Goal: Task Accomplishment & Management: Manage account settings

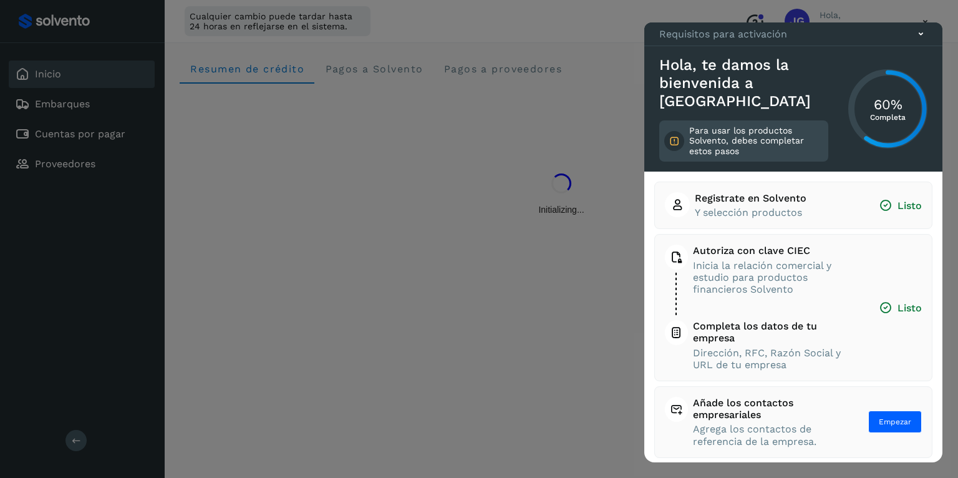
scroll to position [80, 0]
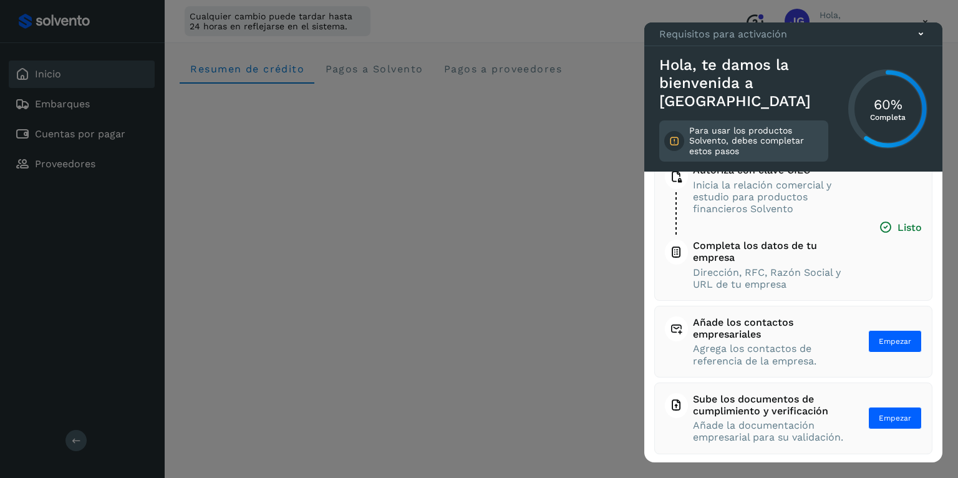
click at [918, 41] on icon at bounding box center [921, 33] width 13 height 13
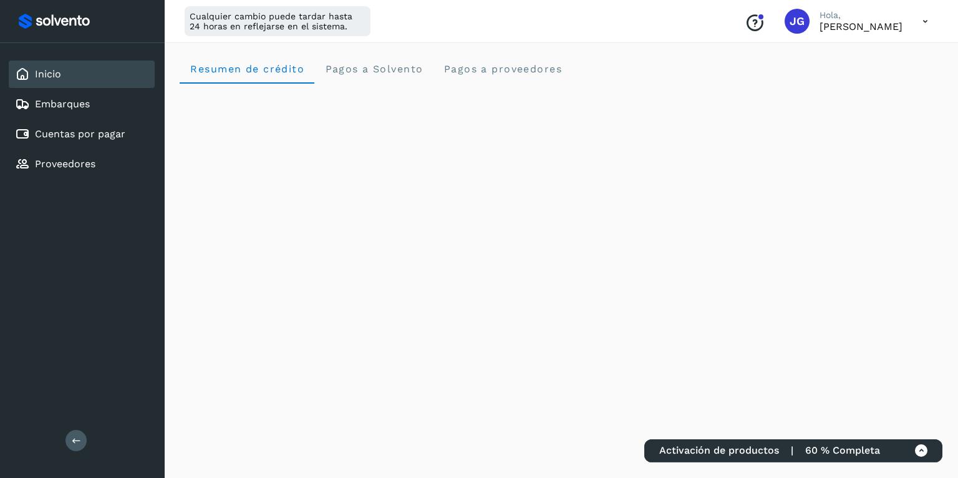
click at [923, 19] on icon at bounding box center [926, 22] width 26 height 26
click at [875, 87] on div "Cerrar sesión" at bounding box center [863, 81] width 148 height 24
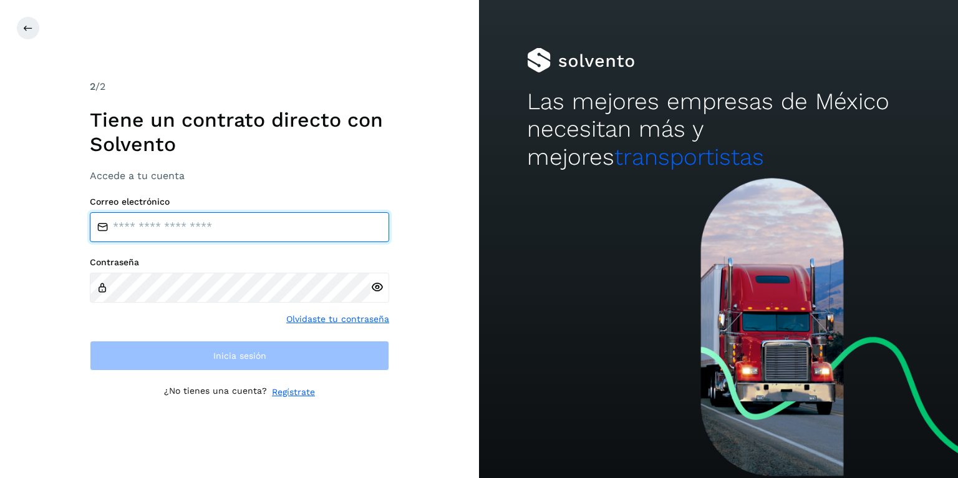
click at [204, 223] on input "email" at bounding box center [239, 227] width 299 height 30
type input "**********"
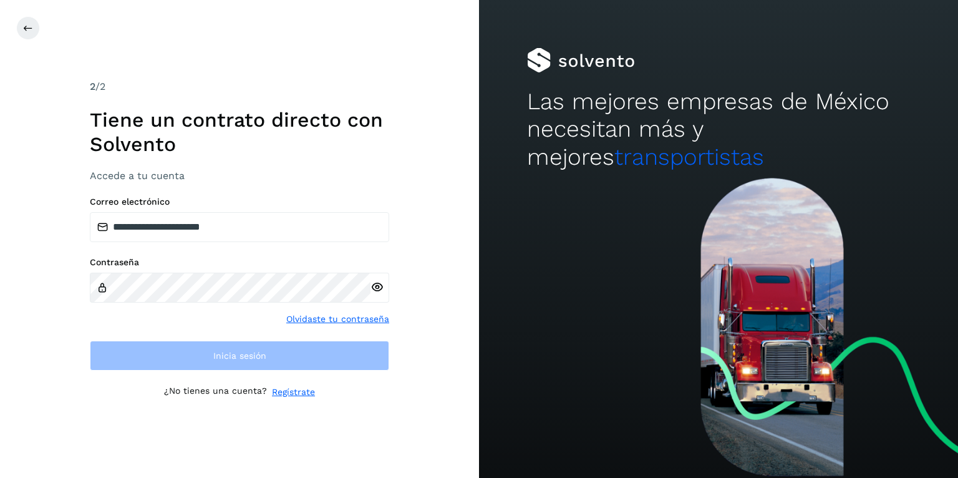
click at [183, 298] on div "Contraseña Olvidaste tu contraseña" at bounding box center [239, 291] width 299 height 68
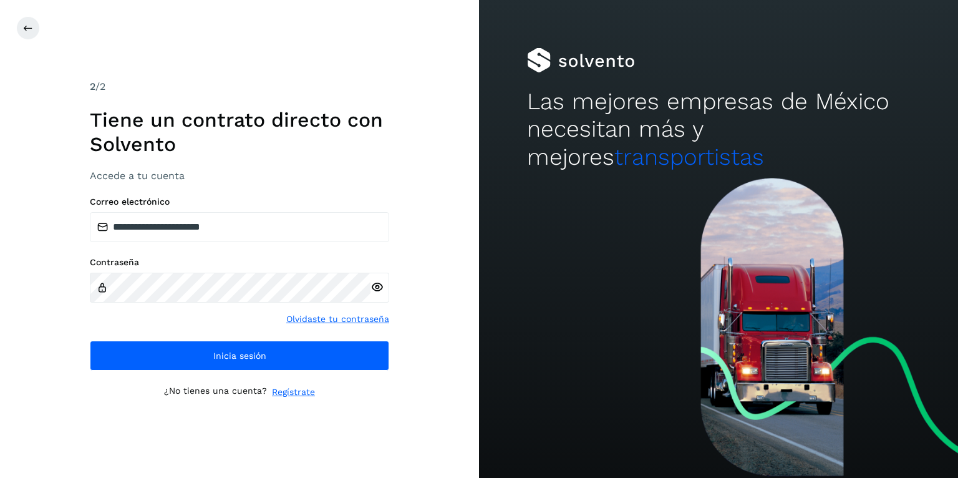
click at [249, 320] on div "Contraseña Olvidaste tu contraseña" at bounding box center [239, 291] width 299 height 68
click at [379, 283] on icon at bounding box center [377, 287] width 13 height 13
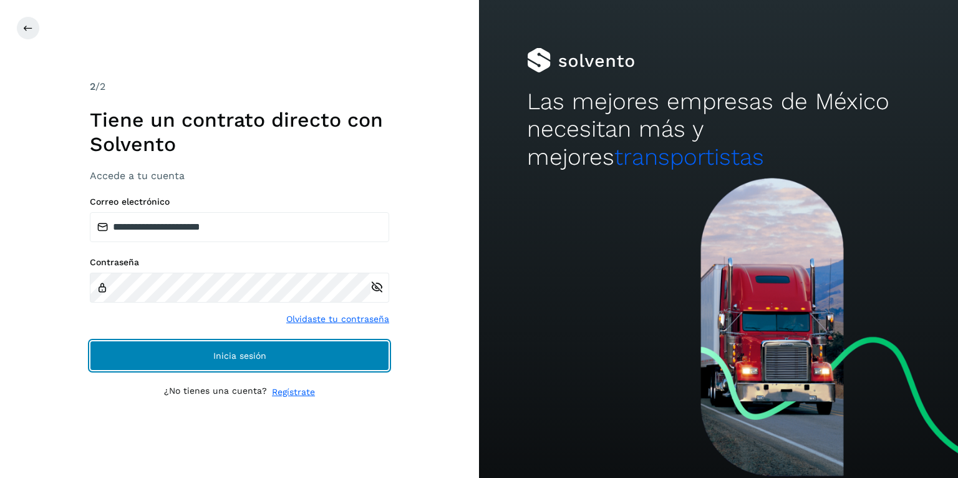
click at [233, 353] on span "Inicia sesión" at bounding box center [239, 355] width 53 height 9
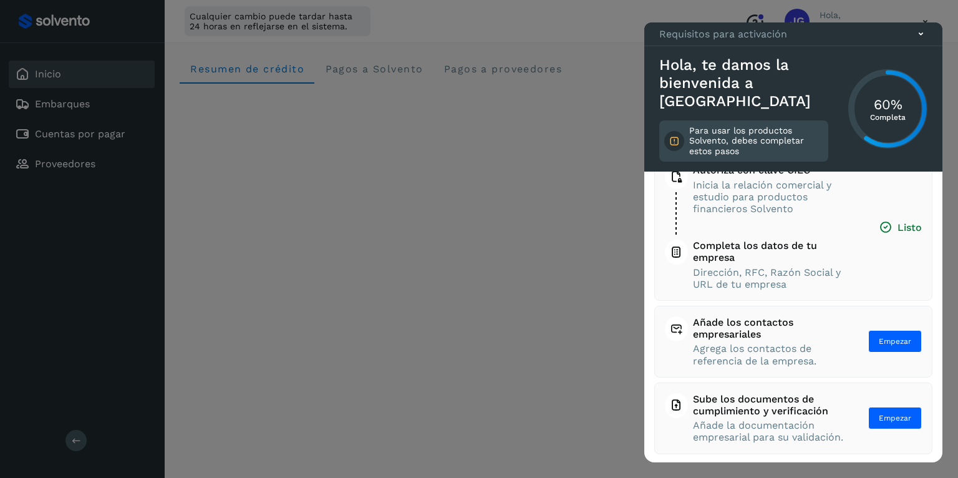
scroll to position [6, 0]
